Goal: Transaction & Acquisition: Subscribe to service/newsletter

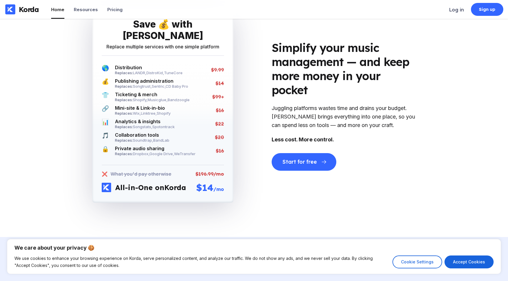
scroll to position [1203, 0]
click at [144, 138] on span "Soundtrap ," at bounding box center [143, 140] width 20 height 5
click at [162, 138] on span "BandLab" at bounding box center [161, 140] width 16 height 5
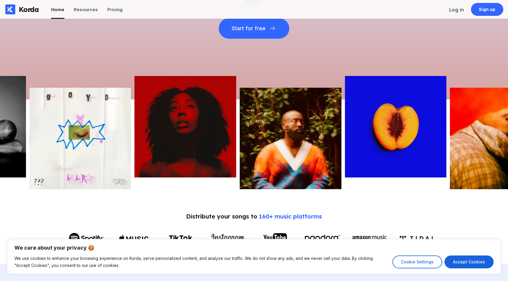
scroll to position [0, 0]
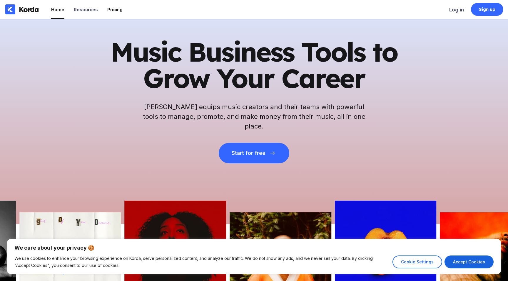
click at [111, 6] on li "Pricing" at bounding box center [114, 9] width 15 height 19
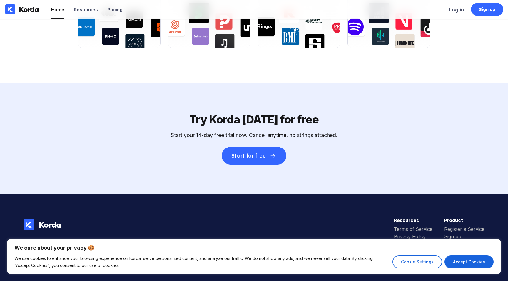
scroll to position [2058, 0]
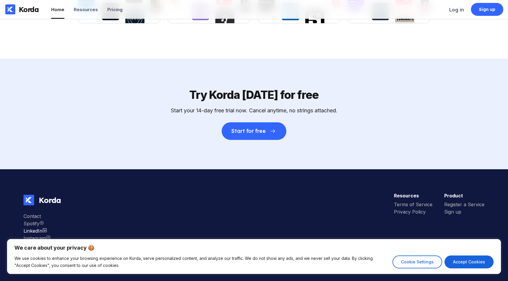
click at [29, 231] on div "LinkedIn" at bounding box center [37, 231] width 27 height 6
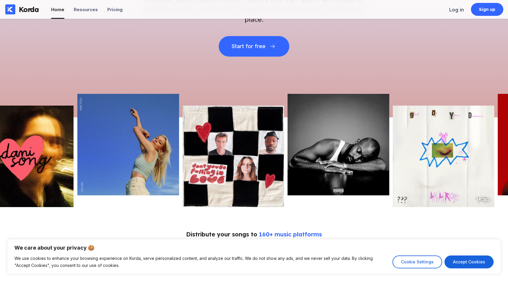
scroll to position [0, 0]
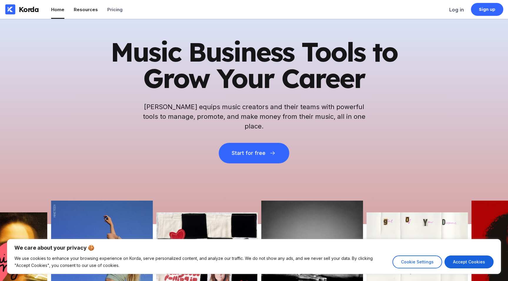
click at [83, 10] on div "Resources" at bounding box center [86, 10] width 24 height 6
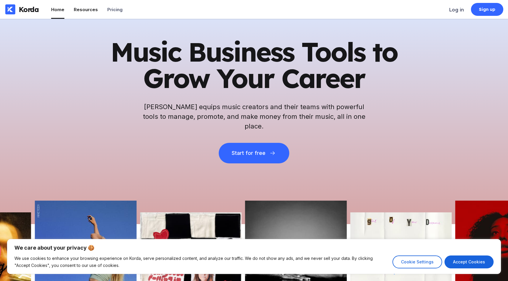
click at [83, 10] on div "Resources" at bounding box center [86, 10] width 24 height 6
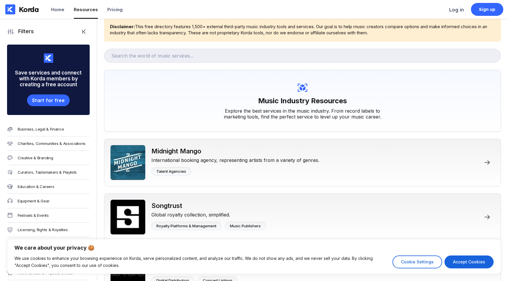
scroll to position [10, 0]
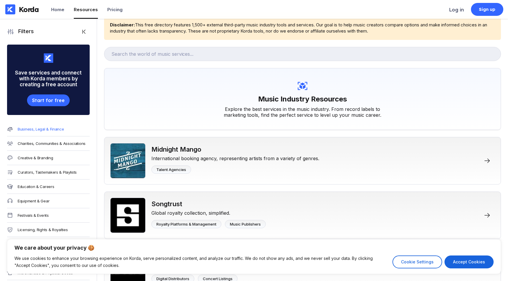
click at [60, 131] on div "Business, Legal & Finance" at bounding box center [41, 129] width 46 height 5
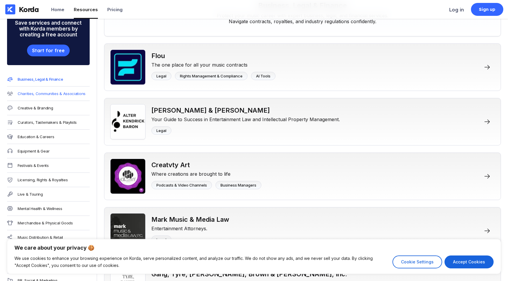
scroll to position [50, 0]
click at [45, 108] on div "Creative & Branding" at bounding box center [35, 108] width 35 height 5
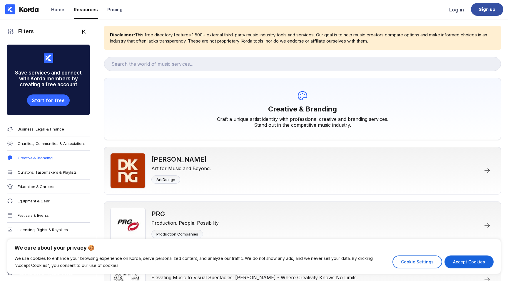
click at [480, 11] on div "Sign up" at bounding box center [487, 9] width 17 height 6
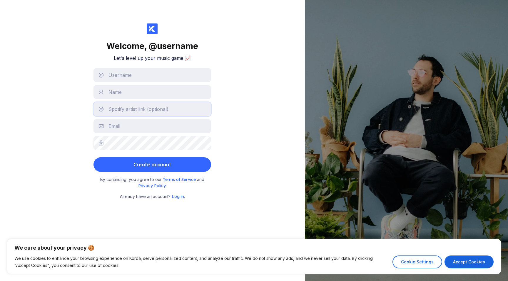
click at [185, 108] on input "text" at bounding box center [152, 109] width 118 height 14
